Goal: Information Seeking & Learning: Learn about a topic

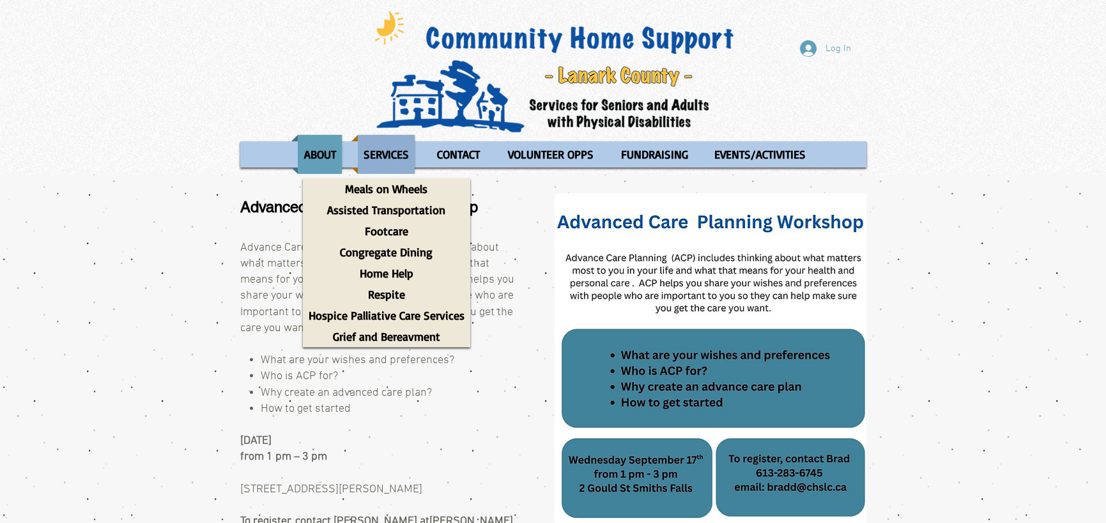
click at [373, 151] on p "SERVICES" at bounding box center [386, 154] width 57 height 39
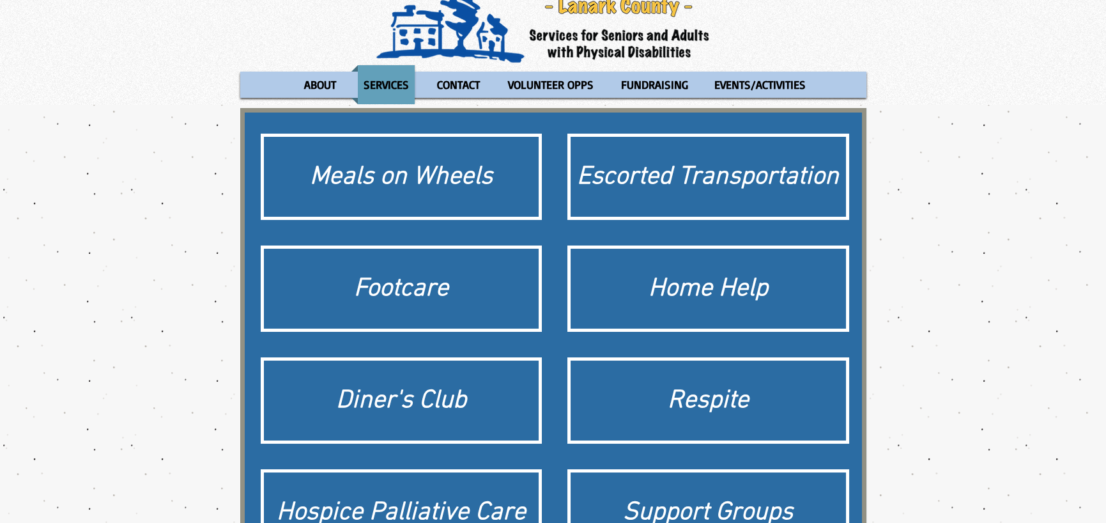
scroll to position [64, 0]
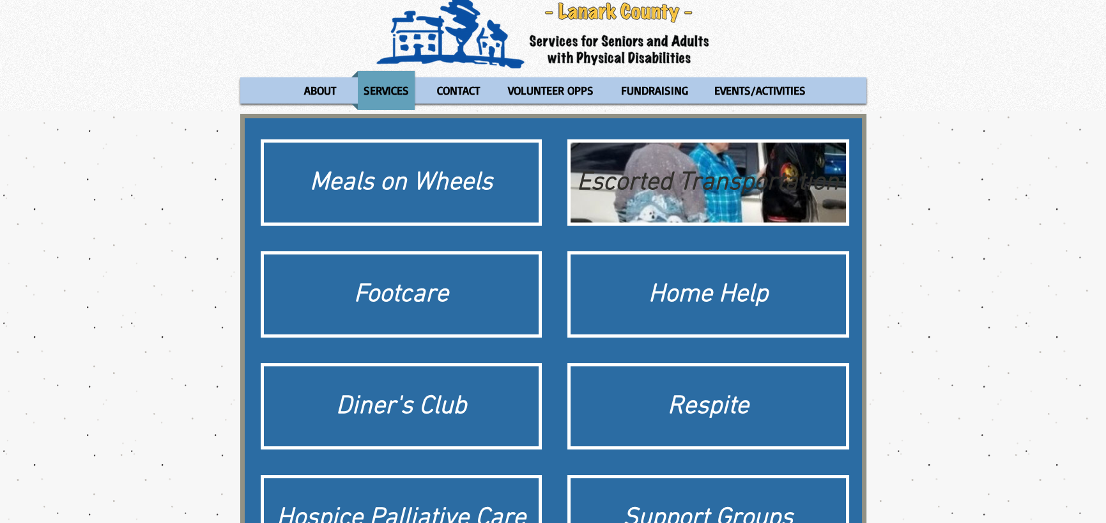
click at [675, 179] on div "Escorted Transportation" at bounding box center [708, 183] width 263 height 36
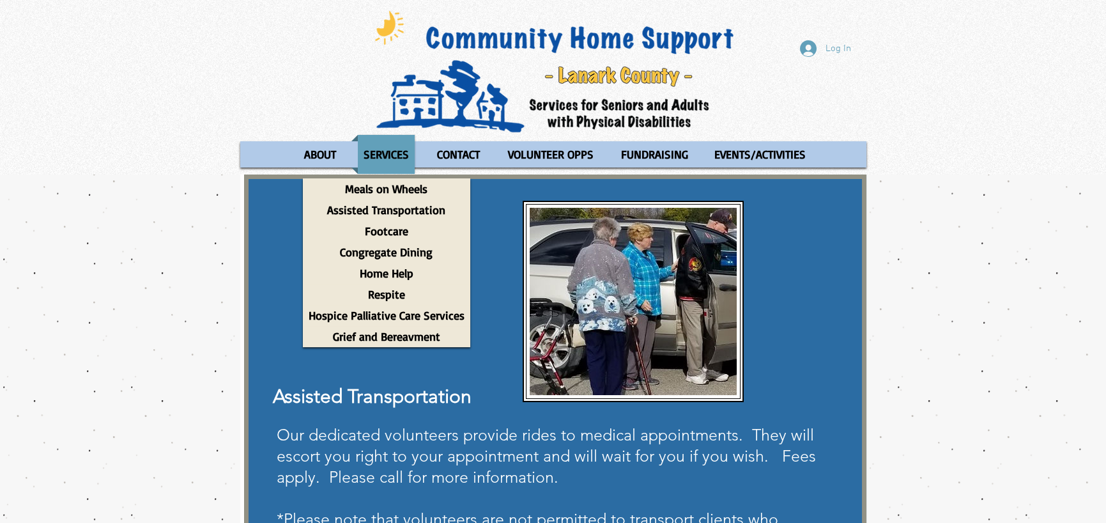
click at [182, 208] on div "main content" at bounding box center [553, 378] width 1106 height 408
